Goal: Transaction & Acquisition: Purchase product/service

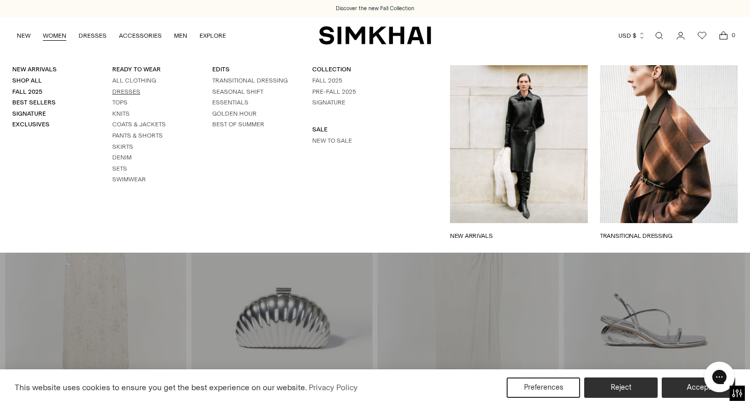
click at [121, 91] on link "Dresses" at bounding box center [126, 91] width 28 height 7
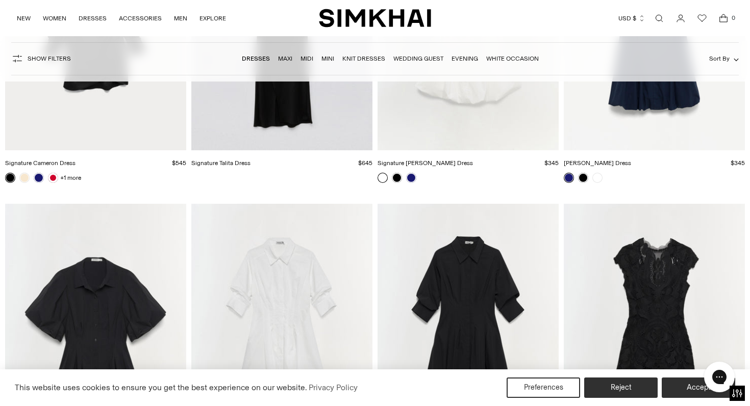
scroll to position [12245, 0]
click at [281, 59] on link "Maxi" at bounding box center [285, 58] width 14 height 7
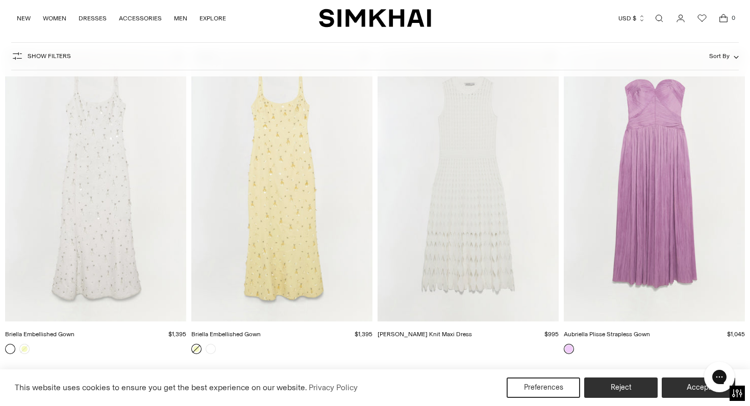
scroll to position [1070, 0]
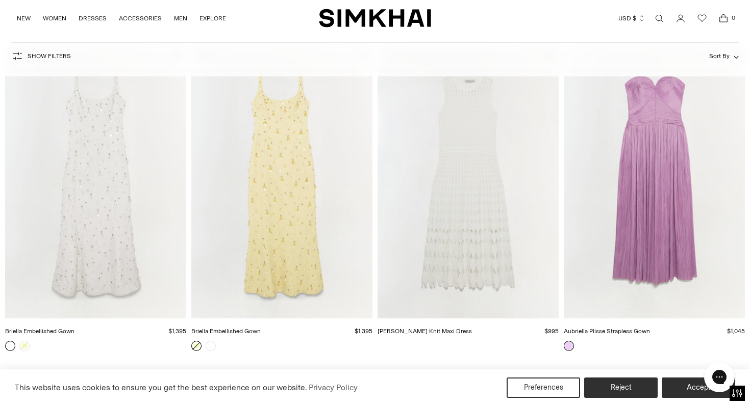
click at [0, 0] on img "Briella Embellished Gown" at bounding box center [0, 0] width 0 height 0
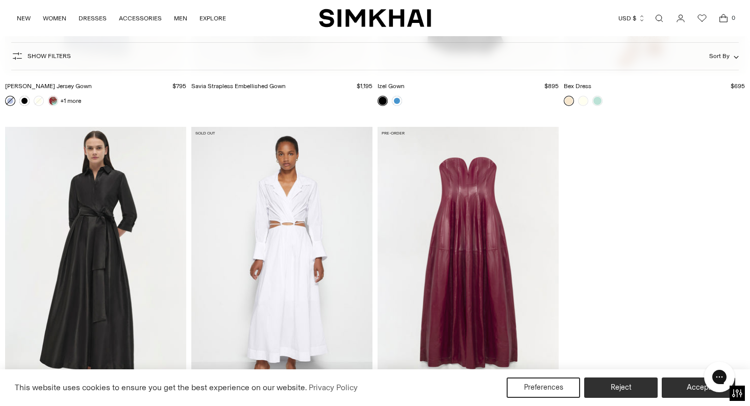
scroll to position [2275, 0]
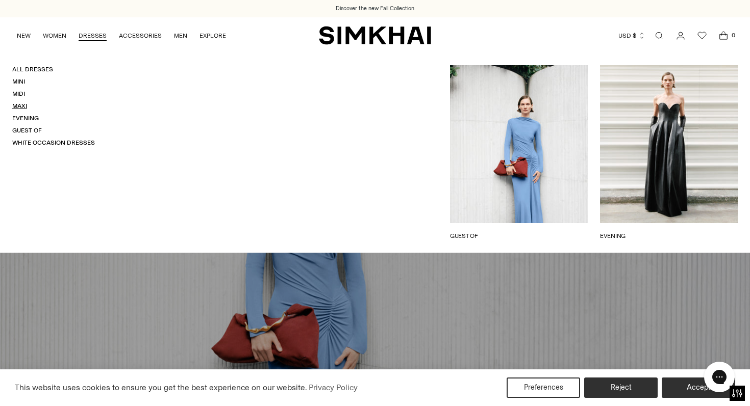
click at [24, 107] on link "Maxi" at bounding box center [19, 105] width 15 height 7
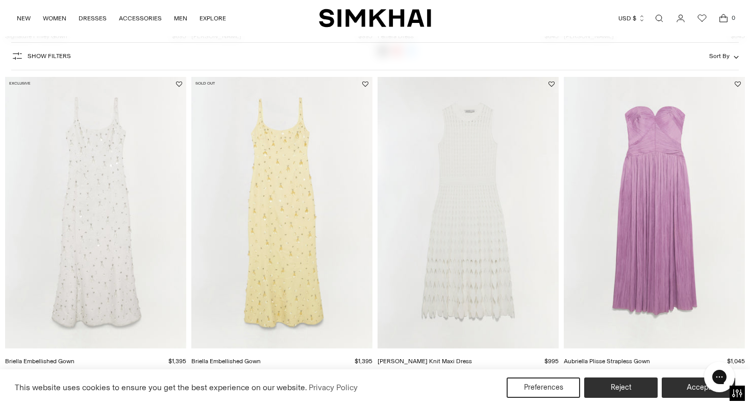
scroll to position [1012, 0]
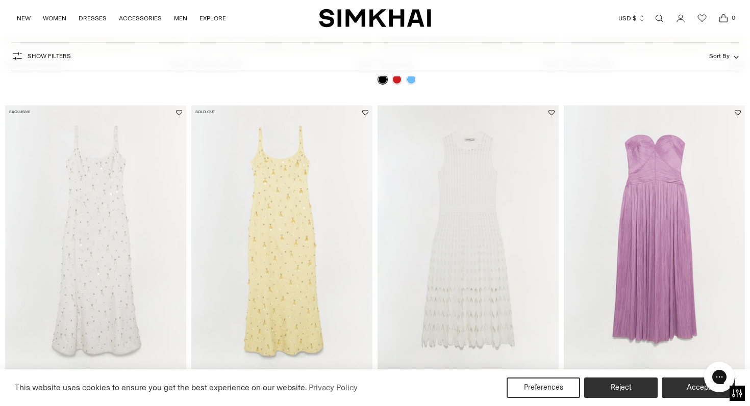
click at [0, 0] on img "Briella Embellished Gown" at bounding box center [0, 0] width 0 height 0
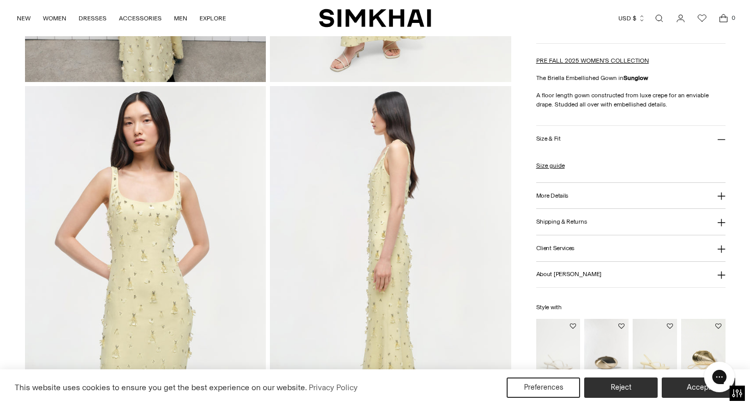
scroll to position [352, 0]
